Goal: Task Accomplishment & Management: Manage account settings

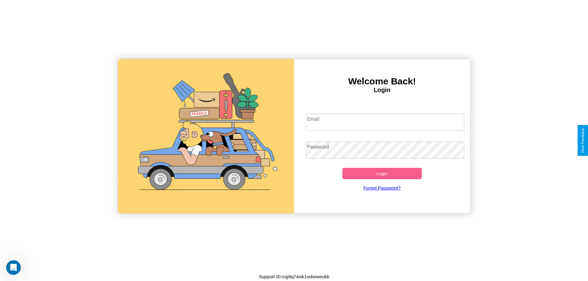
click at [385, 122] on input "Email" at bounding box center [385, 122] width 159 height 17
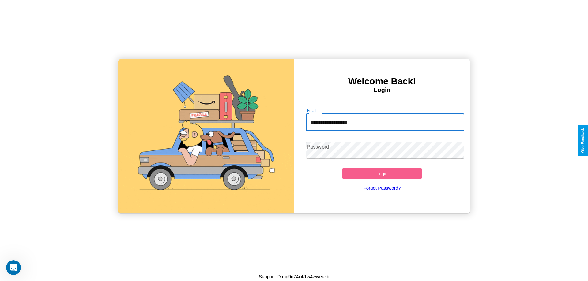
type input "**********"
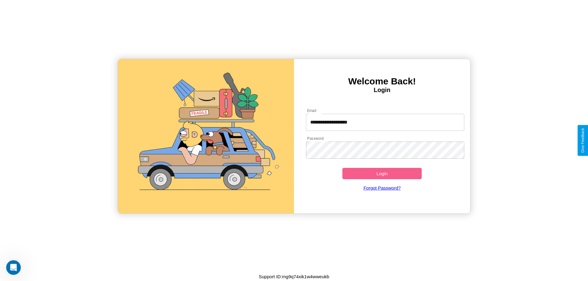
click at [382, 174] on button "Login" at bounding box center [381, 173] width 79 height 11
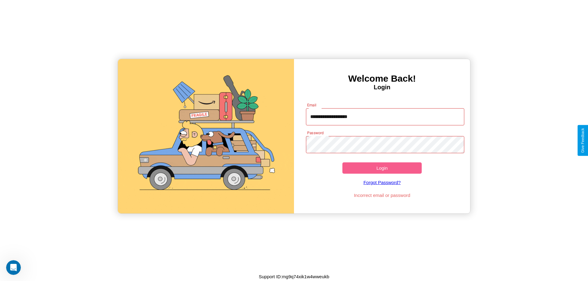
click at [382, 168] on button "Login" at bounding box center [381, 168] width 79 height 11
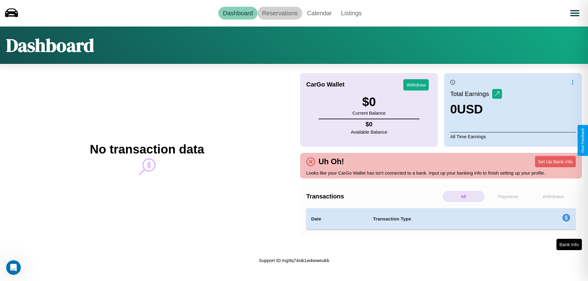
click at [280, 13] on link "Reservations" at bounding box center [279, 13] width 45 height 13
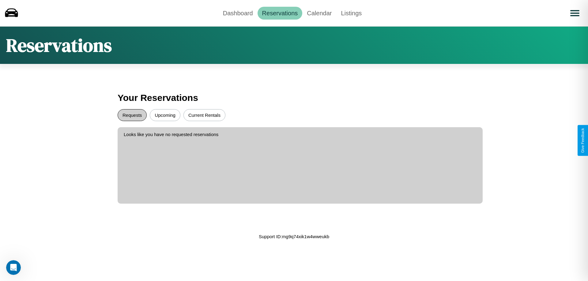
click at [132, 115] on button "Requests" at bounding box center [132, 115] width 29 height 12
click at [204, 115] on button "Current Rentals" at bounding box center [204, 115] width 42 height 12
click at [165, 115] on button "Upcoming" at bounding box center [165, 115] width 31 height 12
